Goal: Communication & Community: Participate in discussion

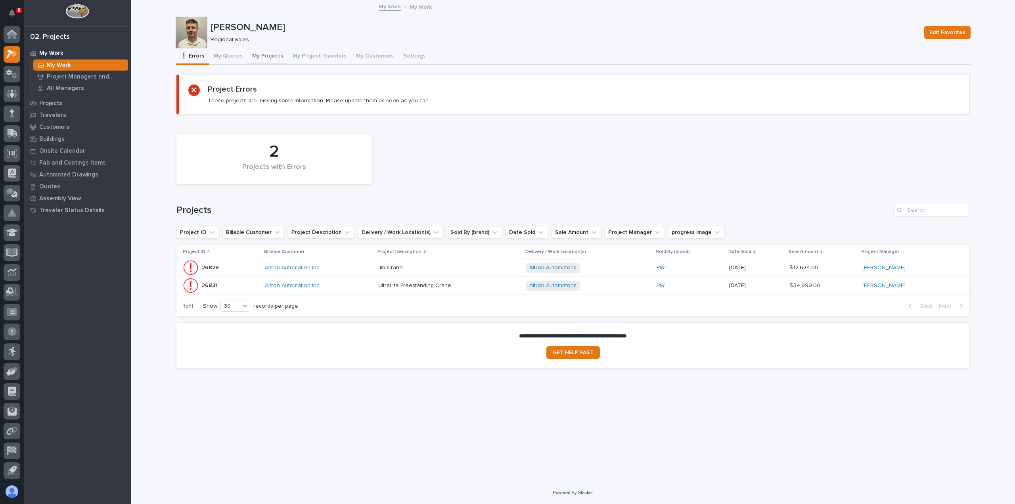
click at [265, 57] on button "My Projects" at bounding box center [268, 56] width 40 height 17
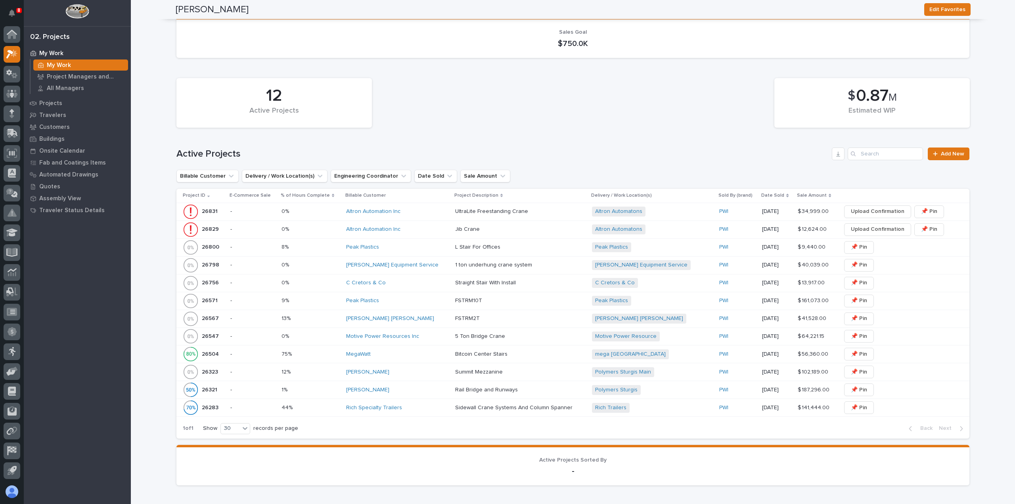
scroll to position [159, 0]
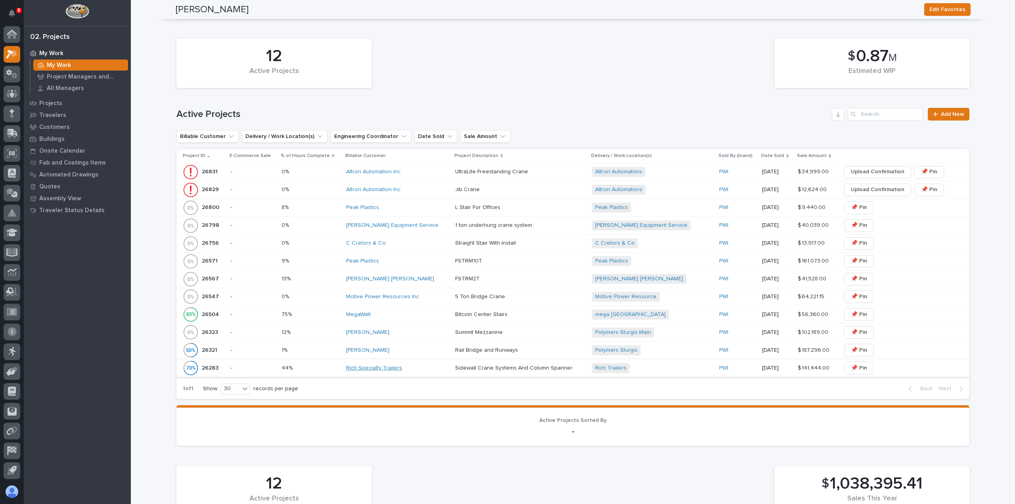
click at [401, 369] on link "Rich Specialty Trailers" at bounding box center [374, 368] width 56 height 7
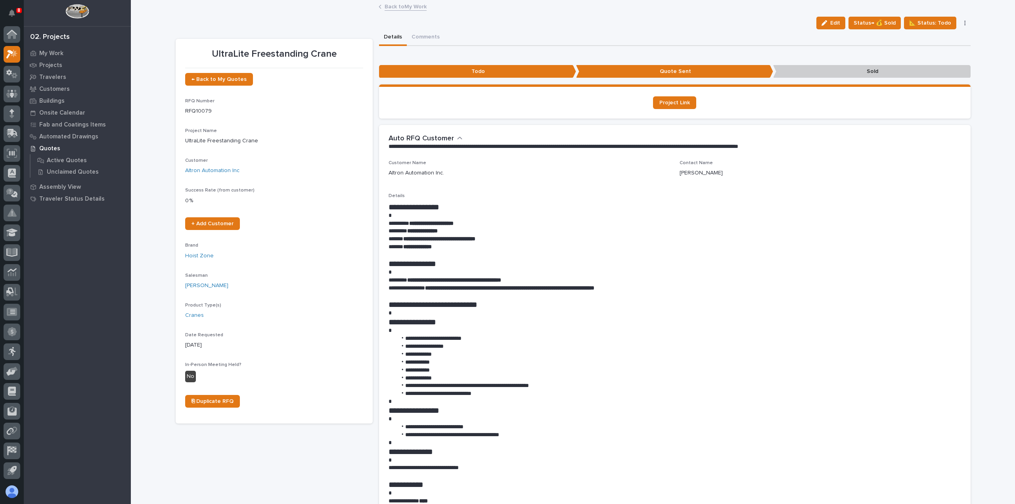
click at [397, 6] on link "Back to My Work" at bounding box center [406, 6] width 42 height 9
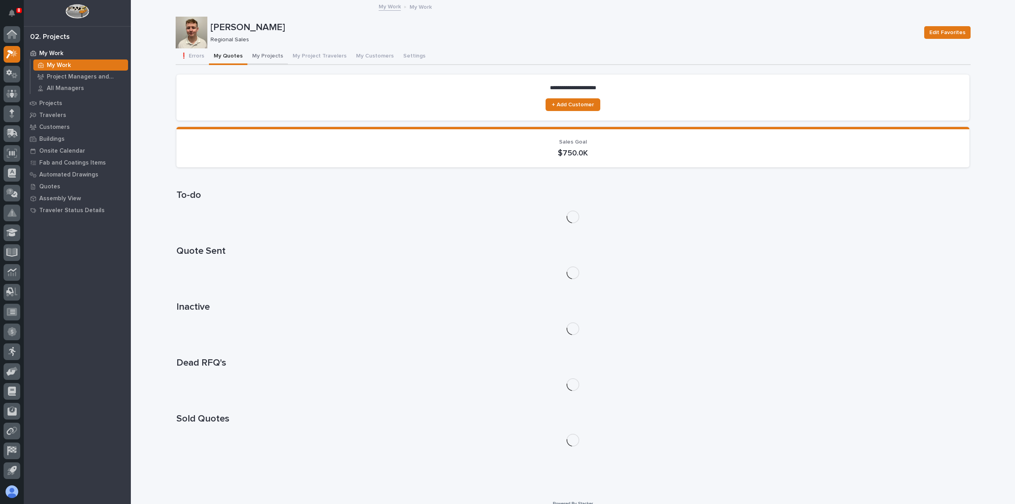
click at [266, 54] on button "My Projects" at bounding box center [268, 56] width 40 height 17
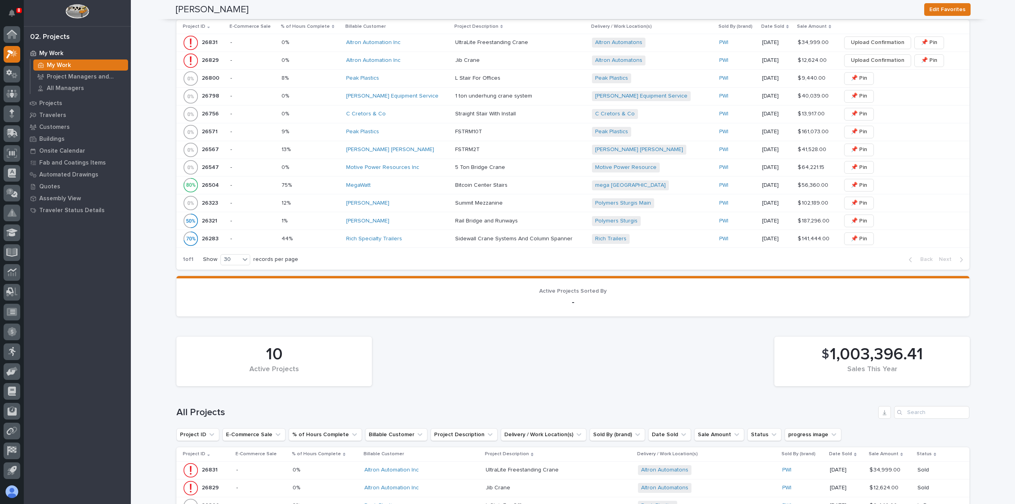
scroll to position [238, 0]
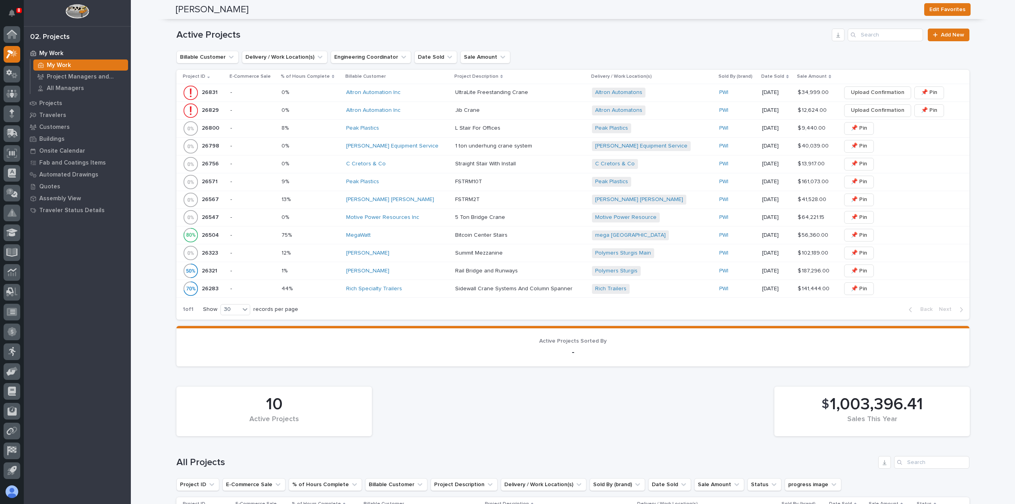
click at [335, 99] on td "0% 0%" at bounding box center [310, 93] width 65 height 18
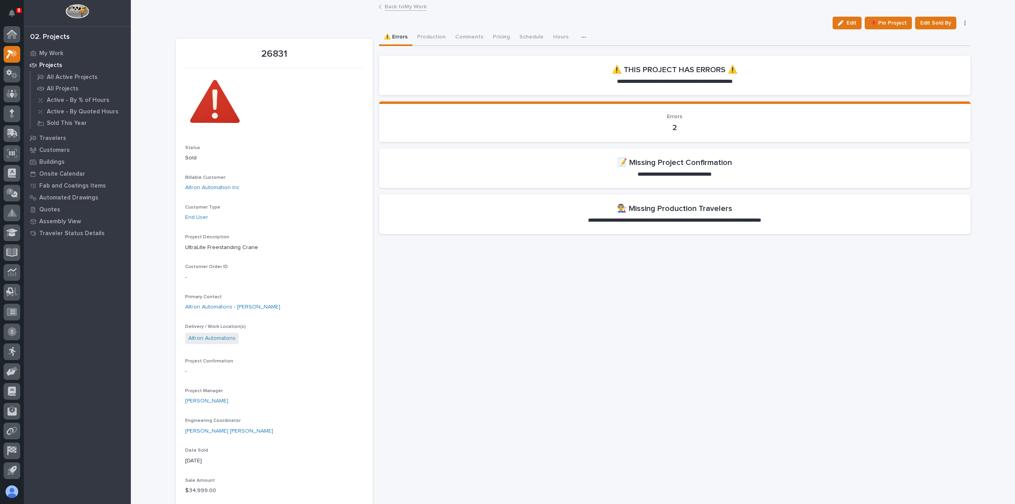
click at [844, 21] on div "button" at bounding box center [842, 23] width 9 height 6
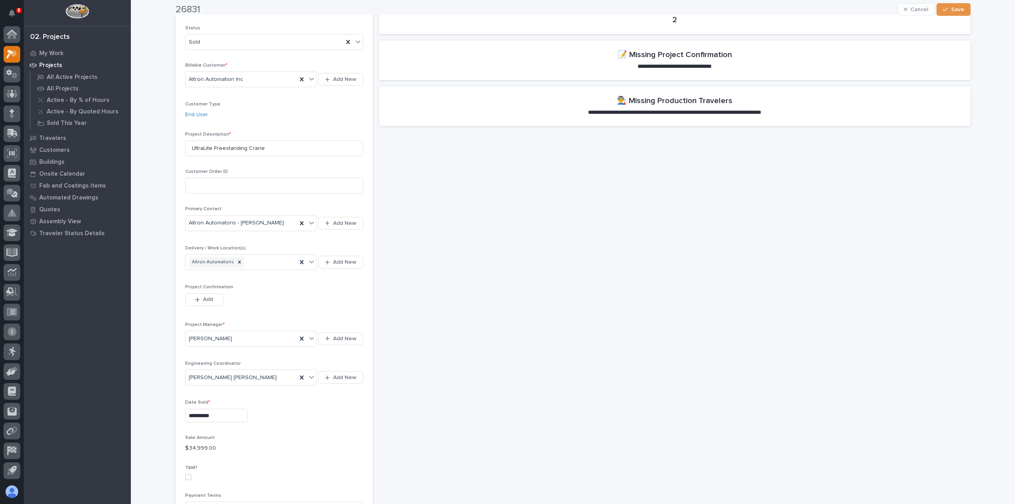
scroll to position [119, 0]
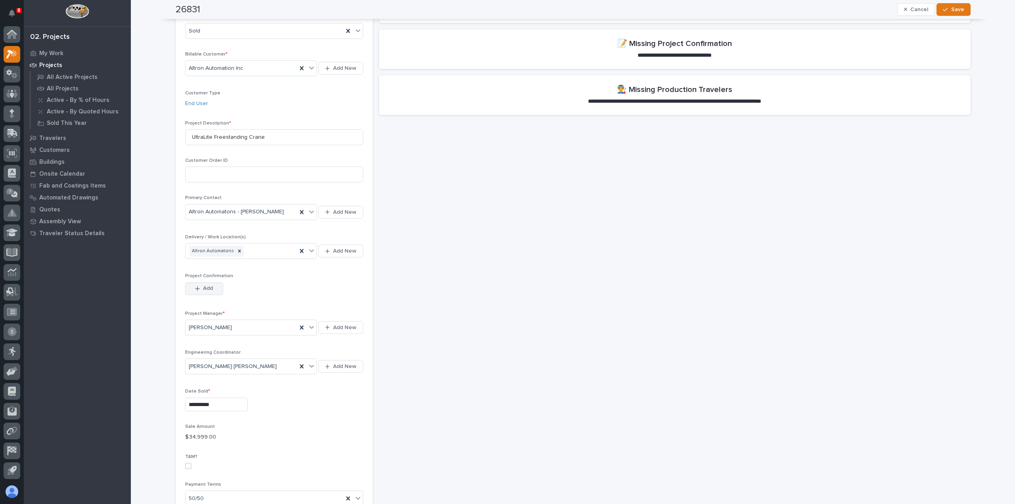
click at [208, 290] on span "Add" at bounding box center [208, 288] width 10 height 7
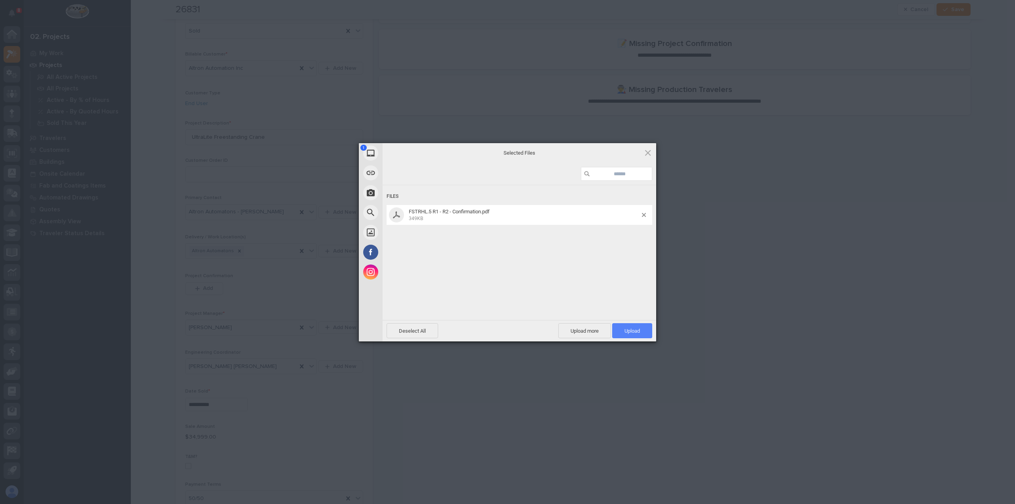
click at [627, 332] on span "Upload 1" at bounding box center [632, 331] width 15 height 6
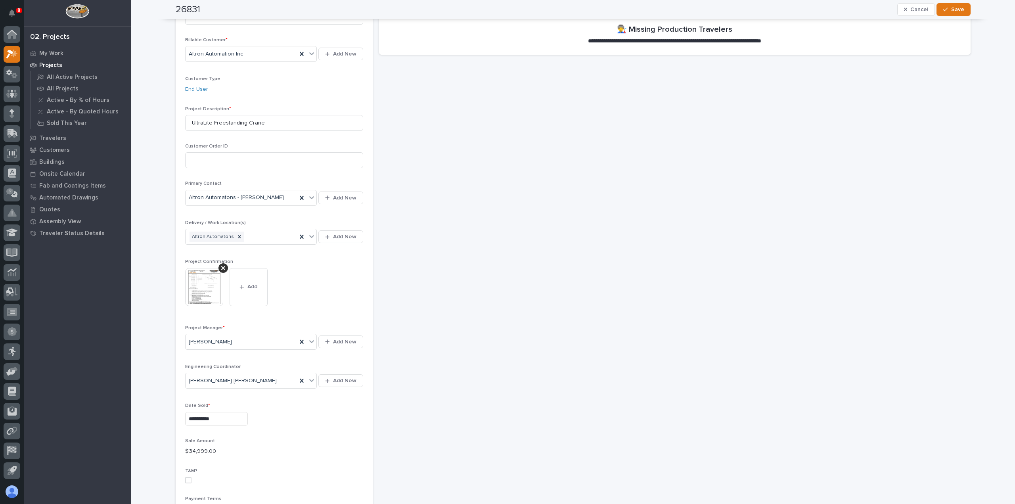
scroll to position [0, 0]
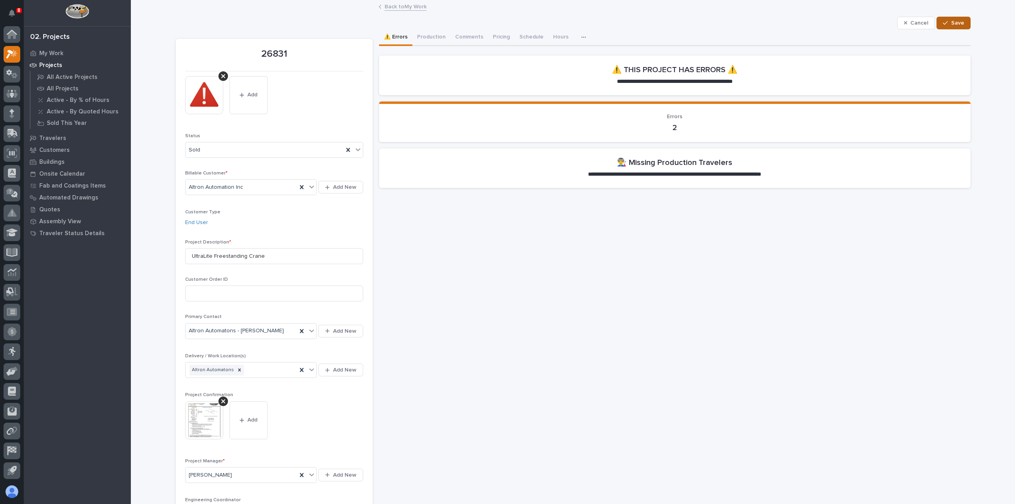
click at [956, 22] on span "Save" at bounding box center [958, 22] width 13 height 7
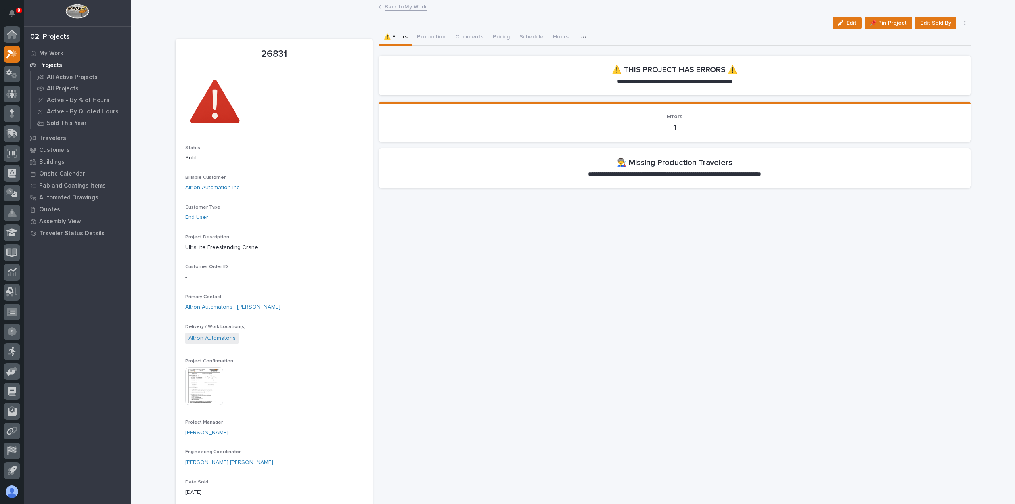
click at [393, 5] on link "Back to My Work" at bounding box center [406, 6] width 42 height 9
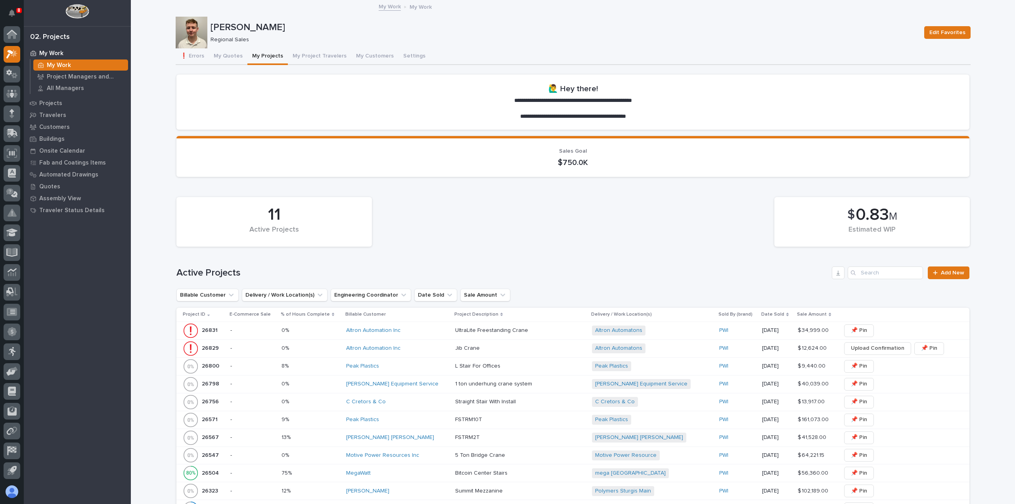
scroll to position [119, 0]
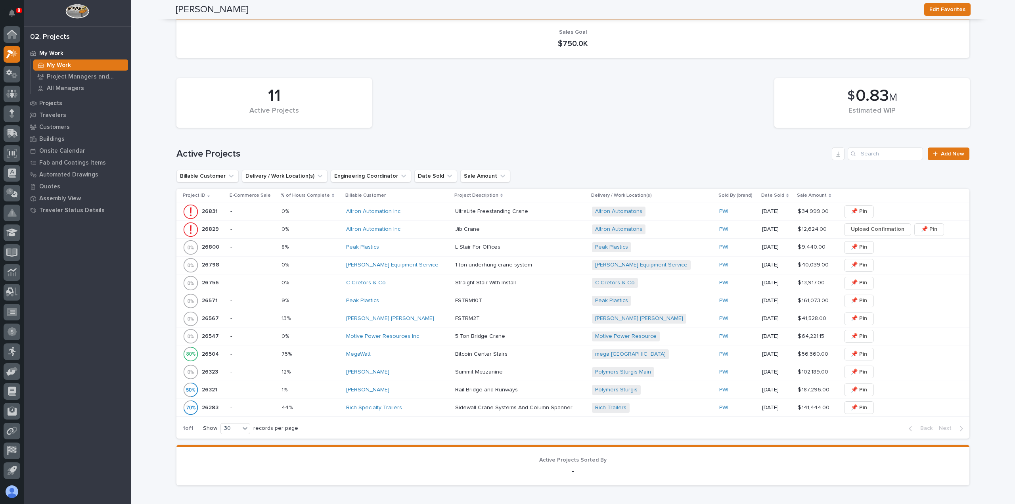
click at [416, 236] on div "Altron Automation Inc" at bounding box center [397, 229] width 103 height 13
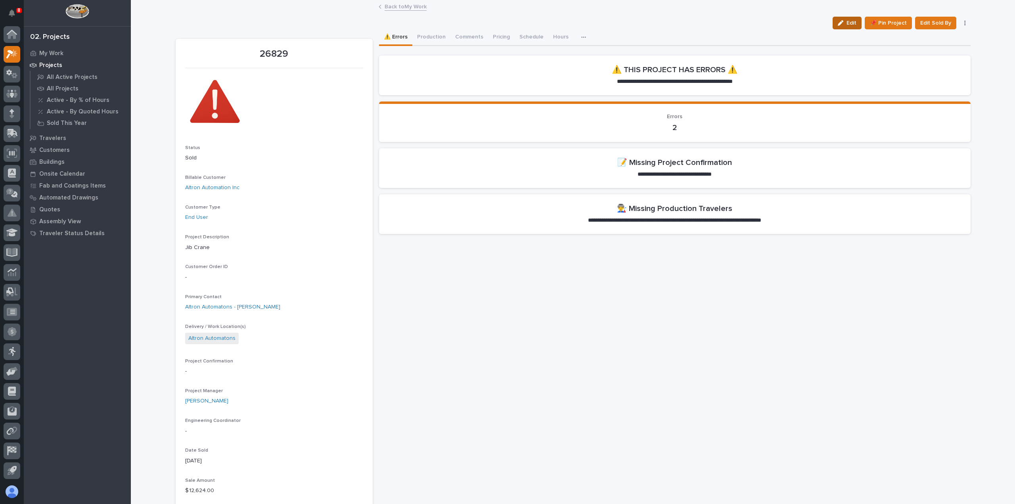
click at [850, 26] on span "Edit" at bounding box center [852, 22] width 10 height 7
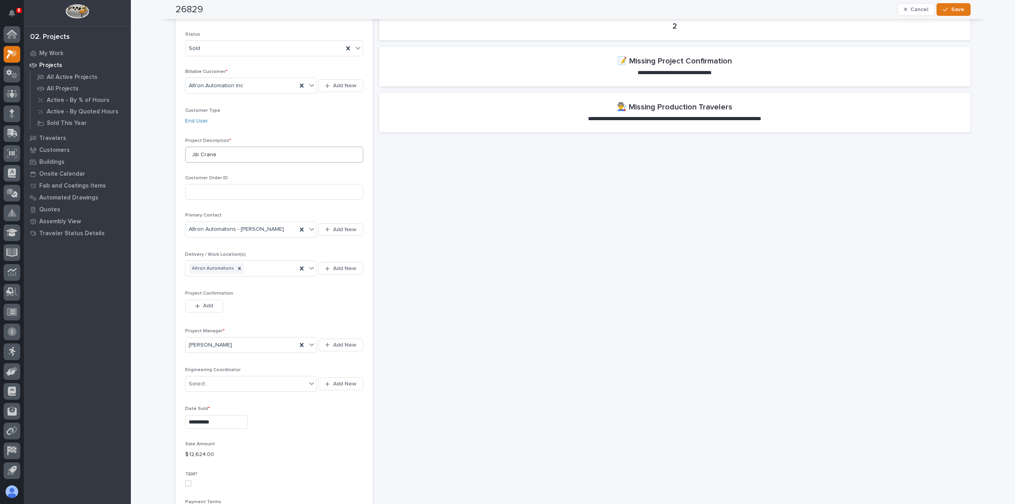
scroll to position [119, 0]
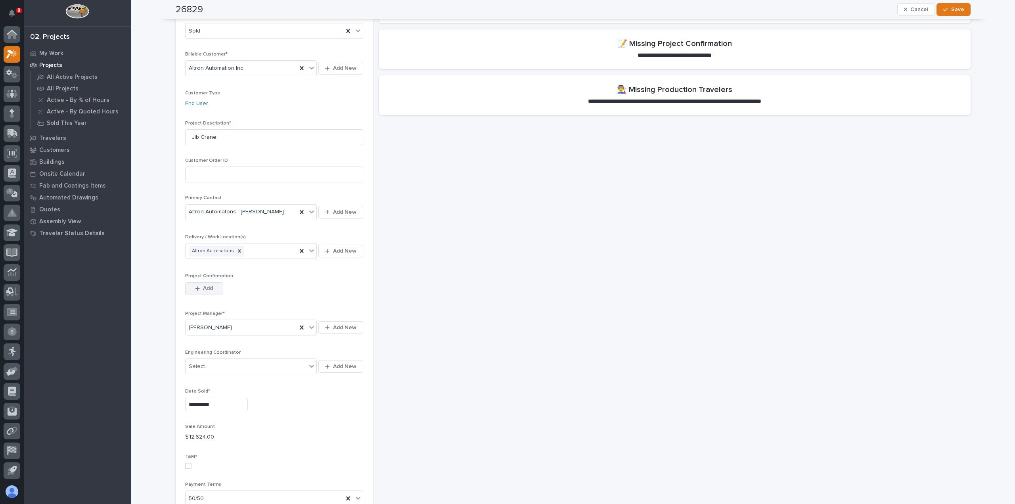
click at [195, 288] on icon "button" at bounding box center [197, 288] width 4 height 4
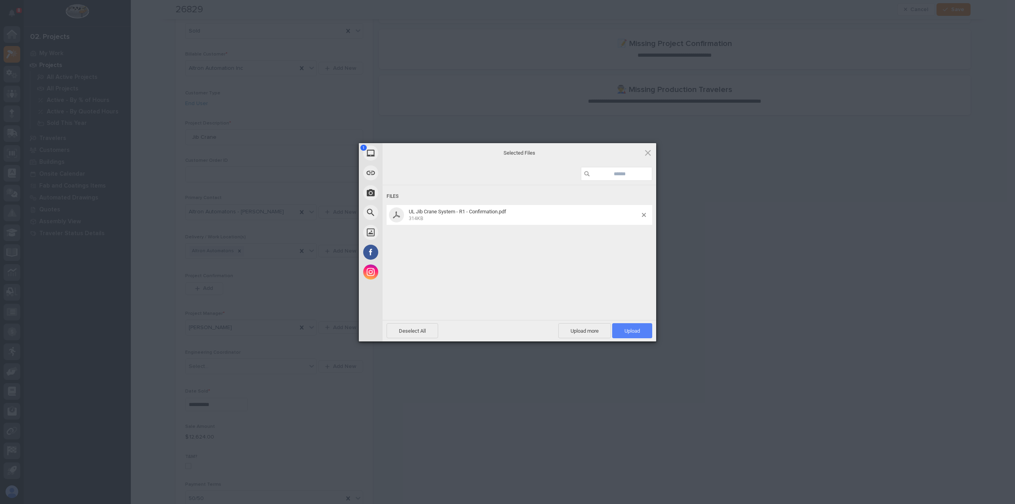
click at [628, 334] on span "Upload 1" at bounding box center [632, 330] width 40 height 15
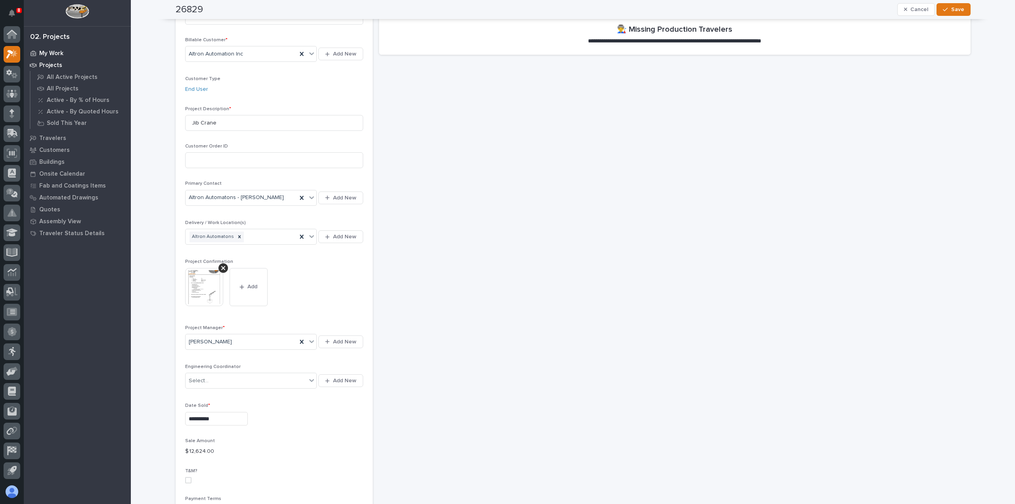
click at [63, 53] on div "My Work" at bounding box center [77, 53] width 103 height 11
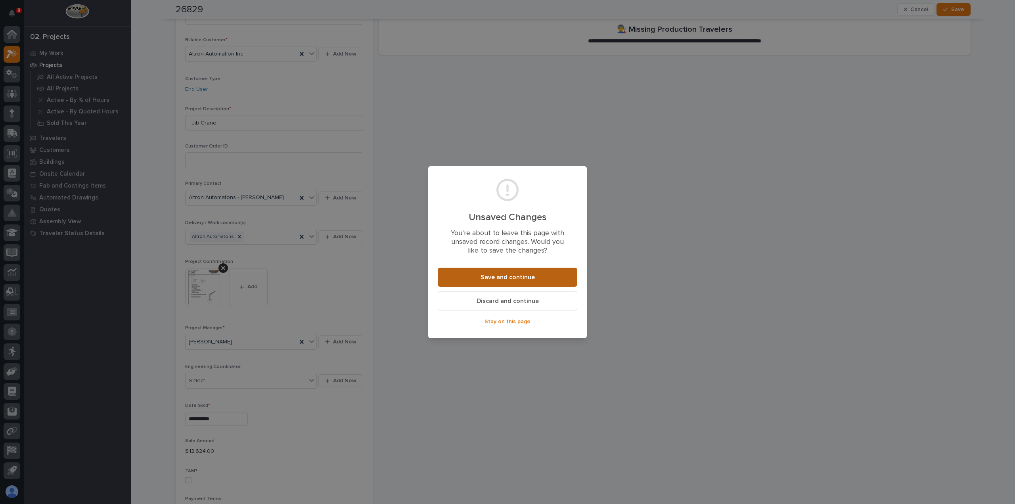
click at [541, 277] on button "Save and continue" at bounding box center [508, 277] width 140 height 19
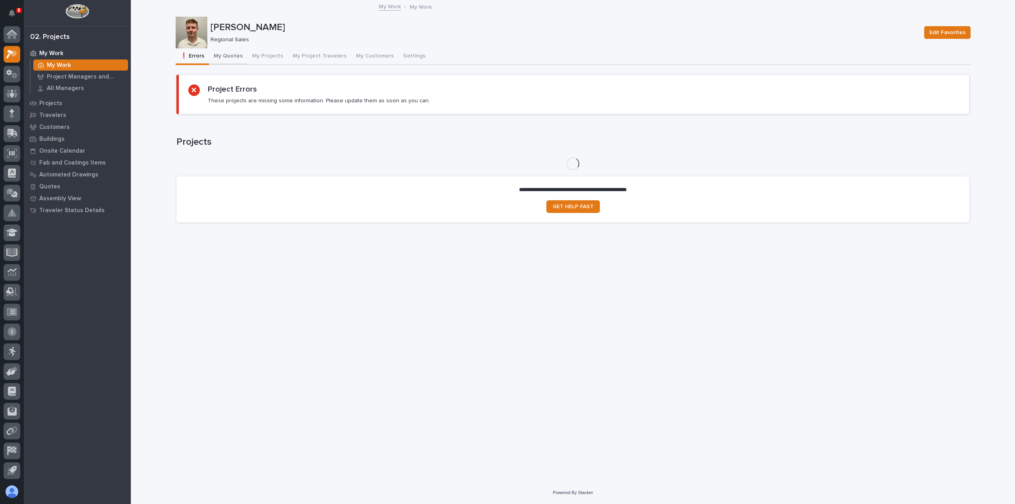
click at [229, 58] on button "My Quotes" at bounding box center [228, 56] width 38 height 17
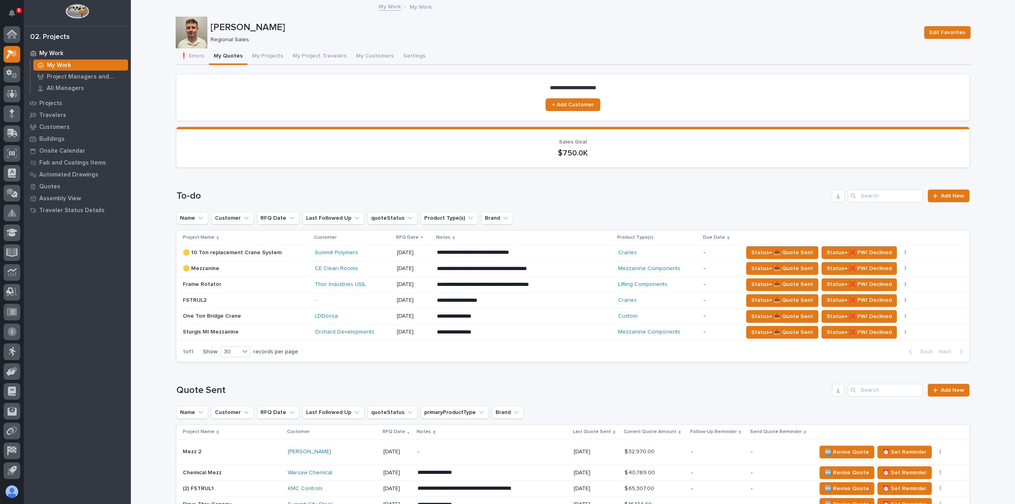
scroll to position [40, 0]
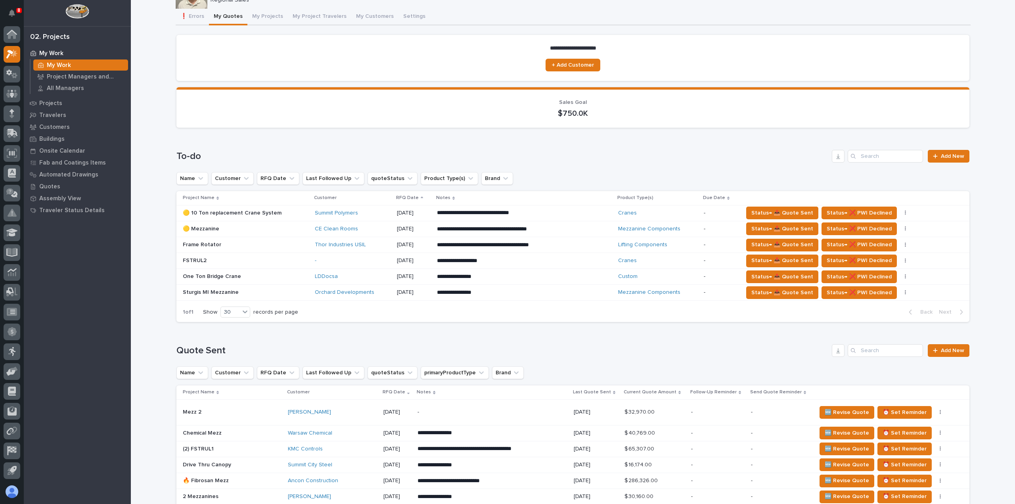
click at [280, 248] on p at bounding box center [246, 245] width 126 height 7
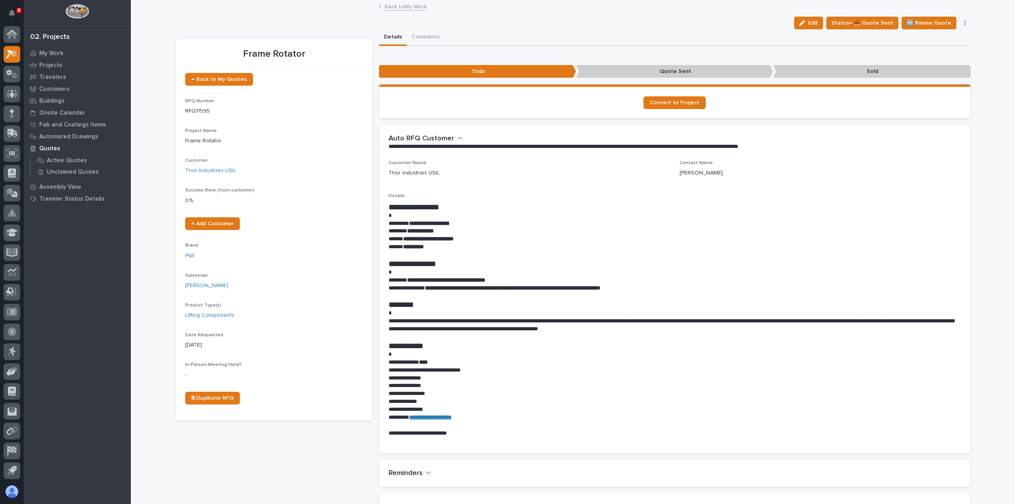
click at [393, 6] on link "Back to My Work" at bounding box center [406, 6] width 42 height 9
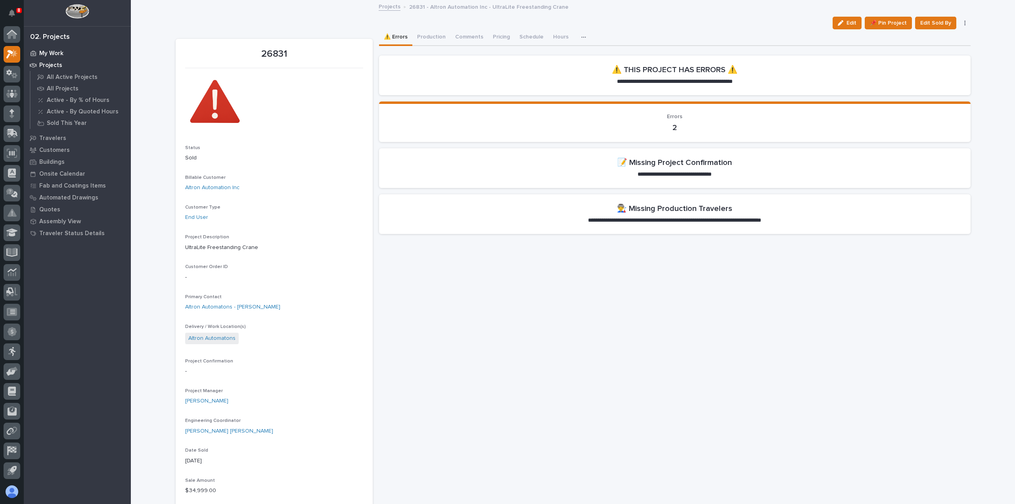
click at [56, 54] on p "My Work" at bounding box center [51, 53] width 24 height 7
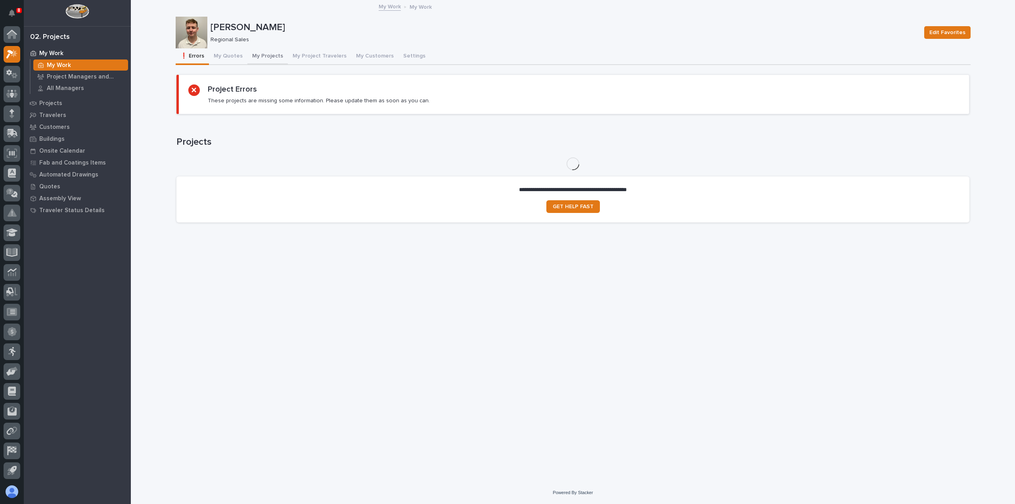
click at [252, 56] on button "My Projects" at bounding box center [268, 56] width 40 height 17
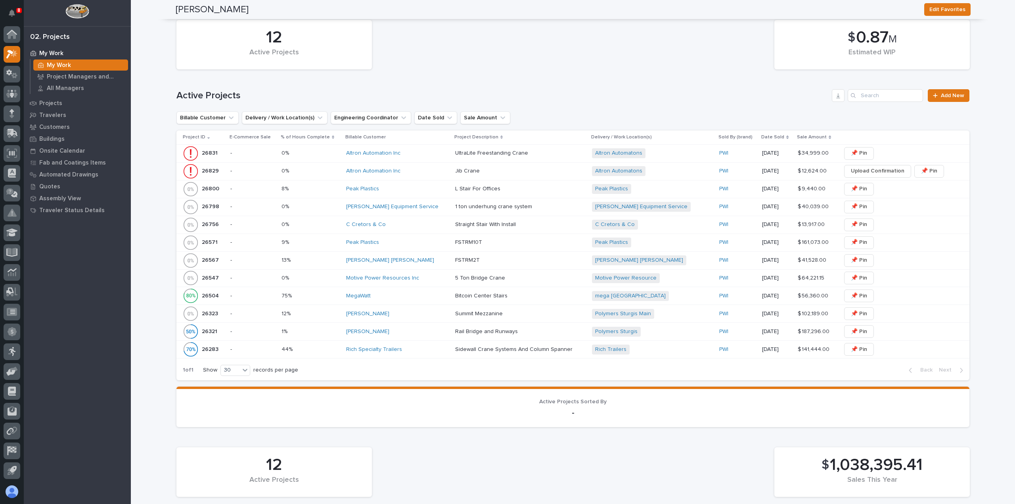
scroll to position [159, 0]
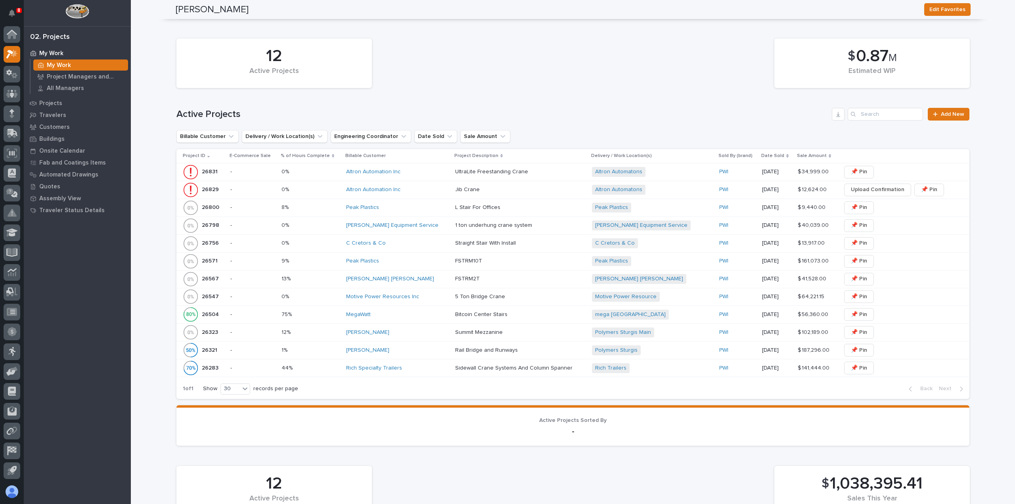
click at [53, 54] on p "My Work" at bounding box center [51, 53] width 24 height 7
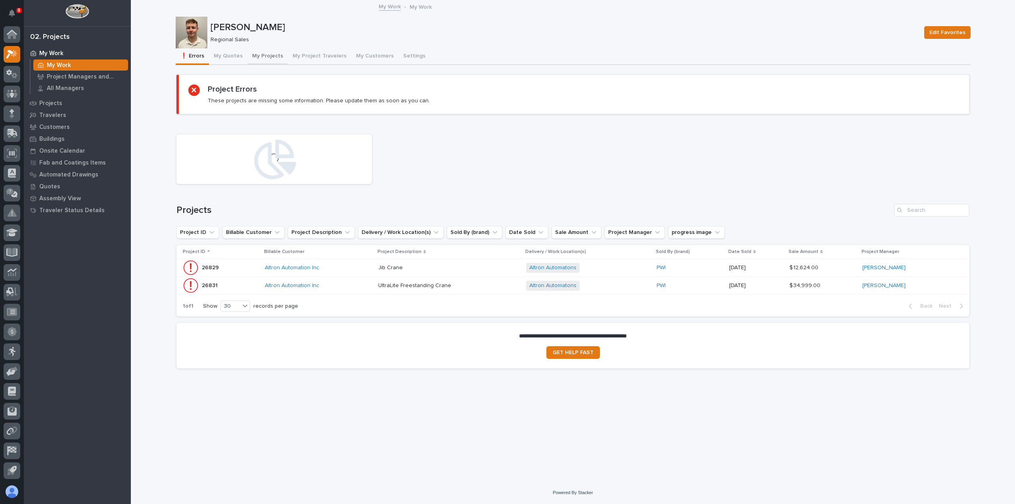
click at [262, 55] on button "My Projects" at bounding box center [268, 56] width 40 height 17
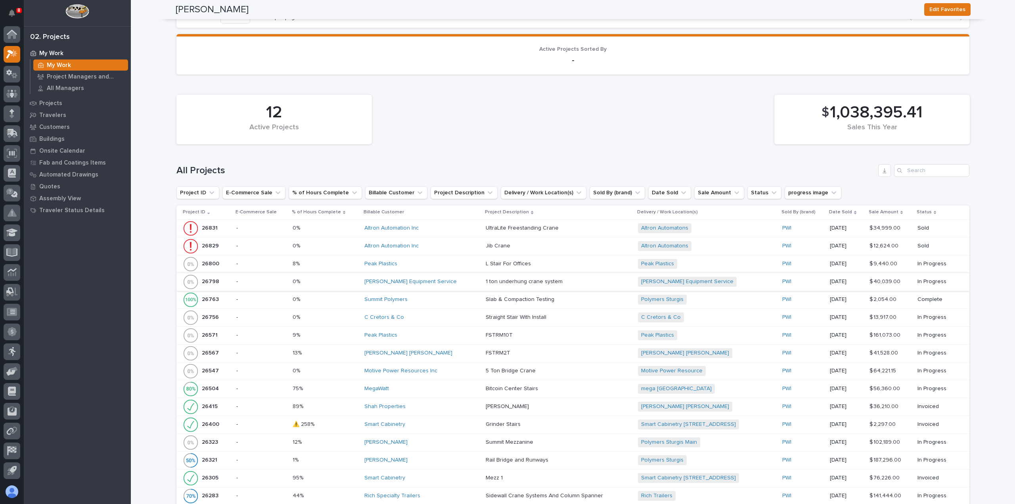
scroll to position [635, 0]
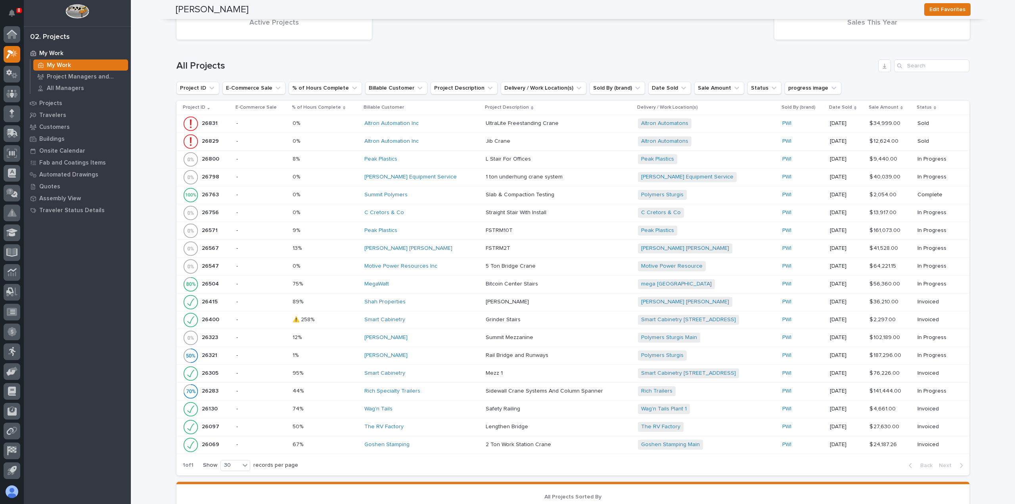
click at [330, 162] on div "8% 8%" at bounding box center [325, 159] width 65 height 13
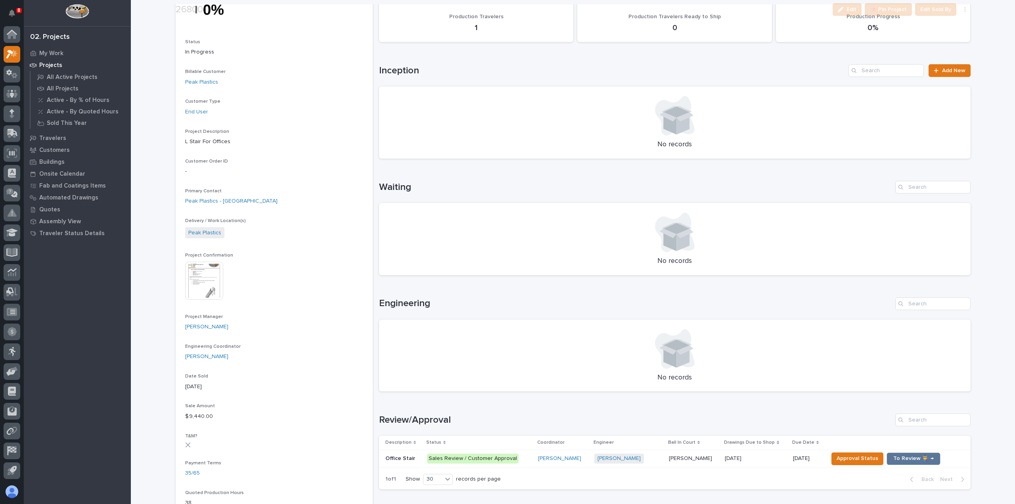
scroll to position [278, 0]
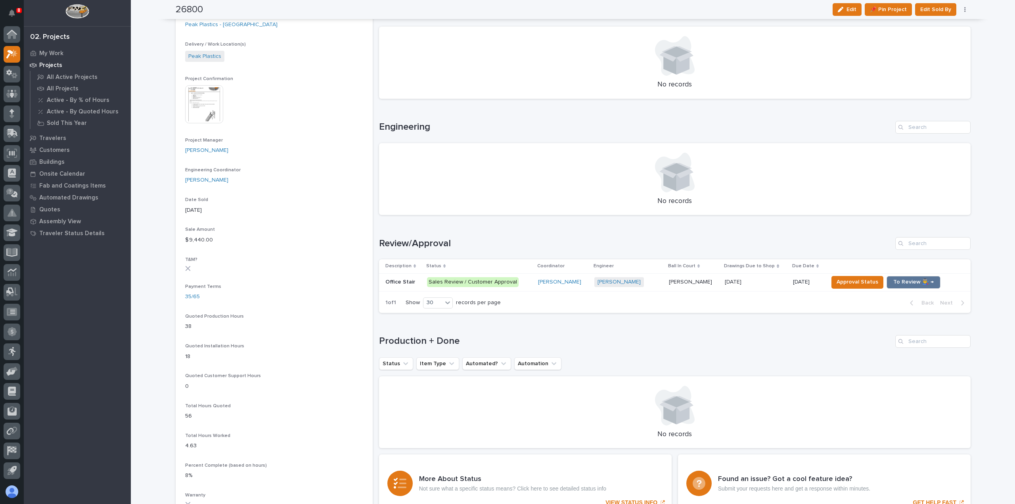
click at [588, 286] on div "Wynne Hochstetler" at bounding box center [563, 282] width 50 height 13
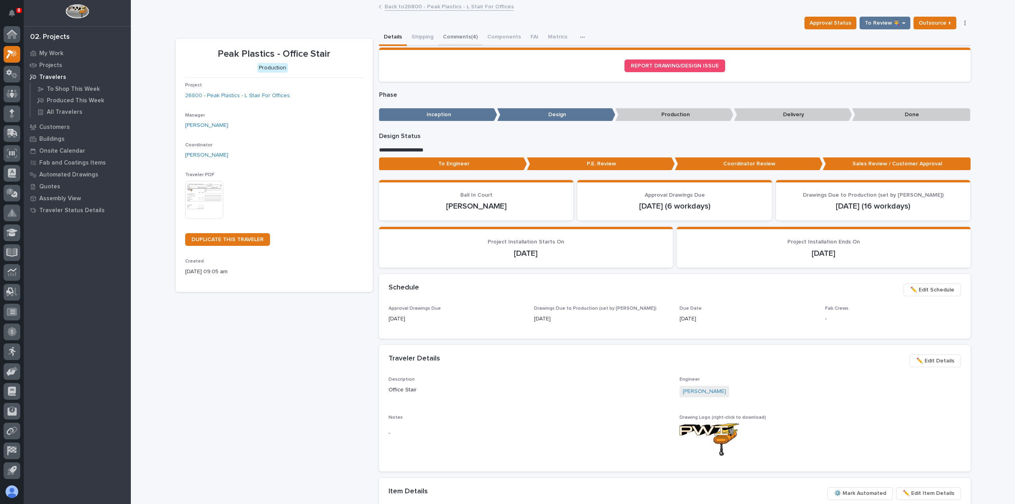
click at [451, 35] on button "Comments (4)" at bounding box center [460, 37] width 44 height 17
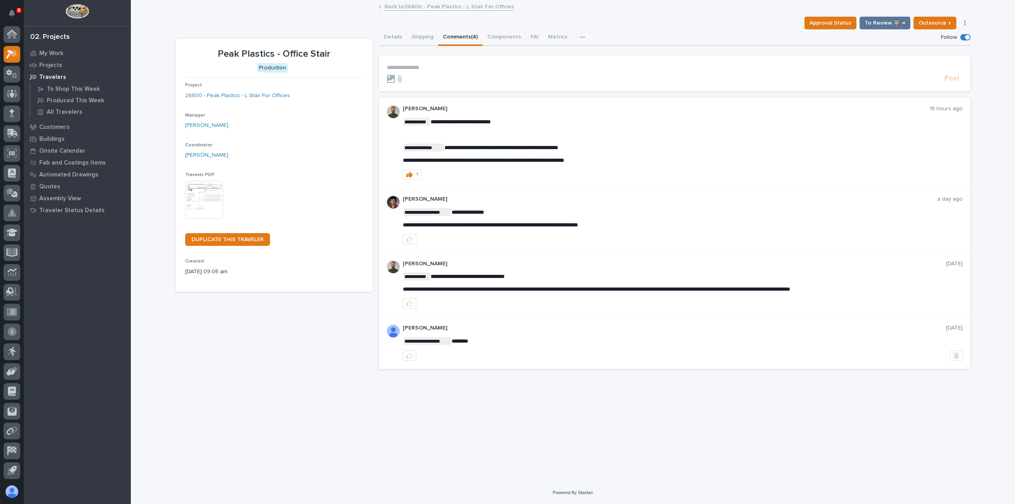
click at [441, 65] on p "**********" at bounding box center [675, 67] width 576 height 7
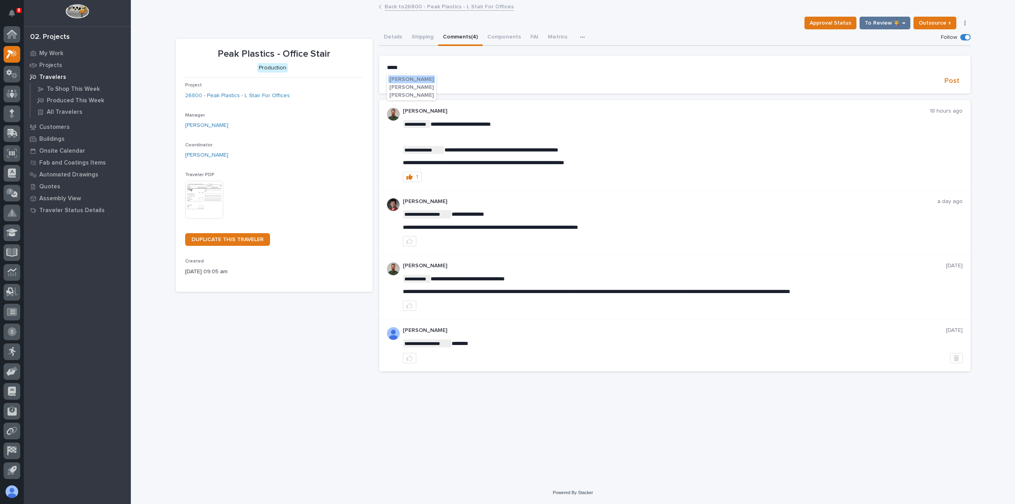
click at [409, 94] on span "Nate Rulli" at bounding box center [412, 95] width 44 height 6
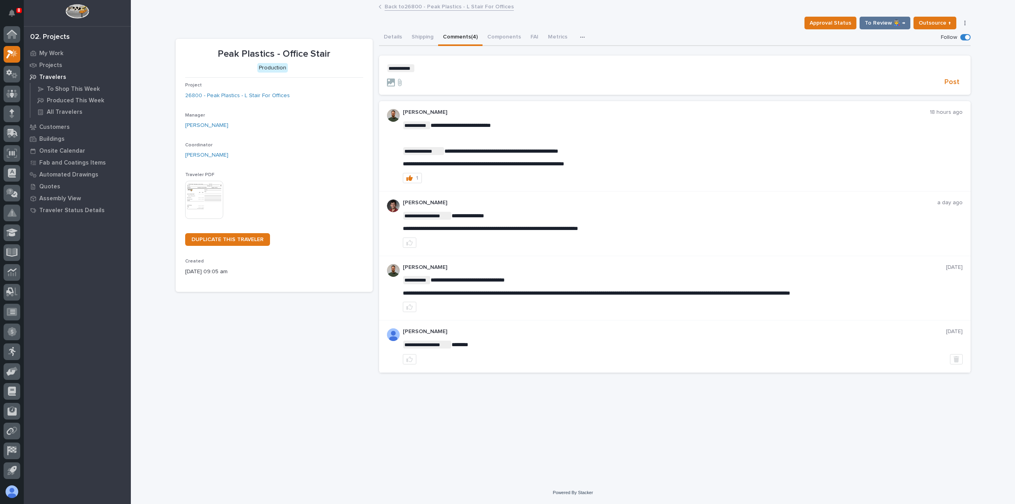
click at [428, 67] on p "**********" at bounding box center [675, 68] width 576 height 8
click at [444, 80] on span "Wynne Hochstetler" at bounding box center [441, 80] width 44 height 6
click at [480, 73] on form "**********" at bounding box center [675, 75] width 576 height 23
click at [485, 67] on p "**********" at bounding box center [675, 68] width 576 height 8
click at [636, 69] on p "**********" at bounding box center [675, 68] width 576 height 8
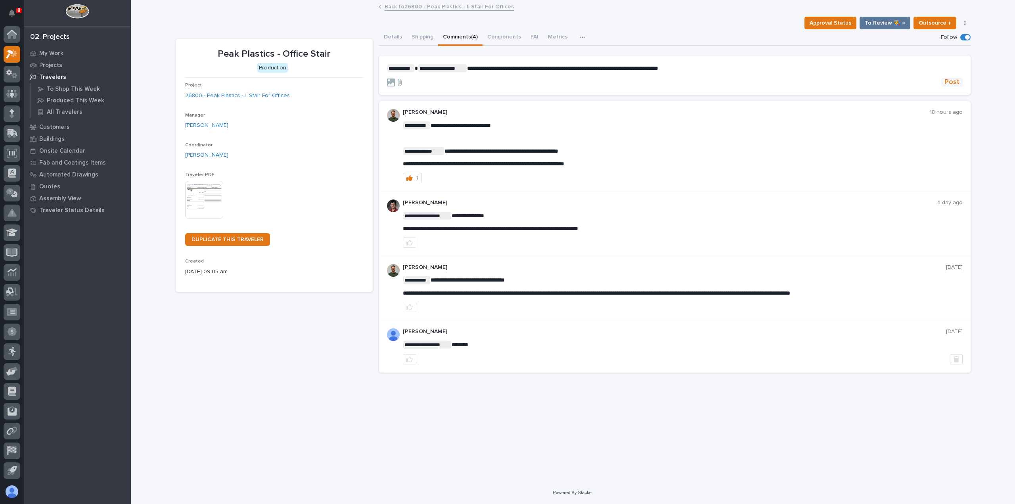
click at [951, 86] on span "Post" at bounding box center [952, 82] width 15 height 9
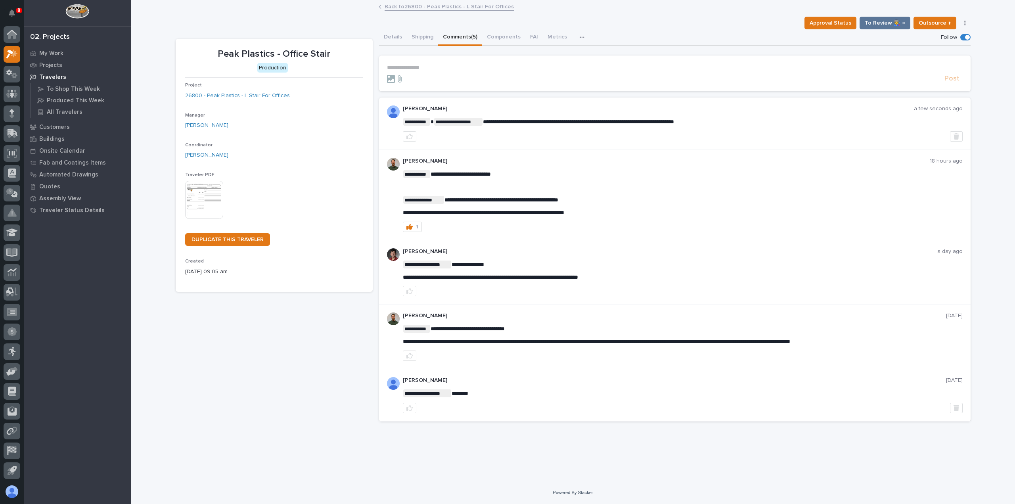
click at [447, 6] on link "Back to 26800 - Peak Plastics - L Stair For Offices" at bounding box center [449, 6] width 129 height 9
